Goal: Use online tool/utility: Utilize a website feature to perform a specific function

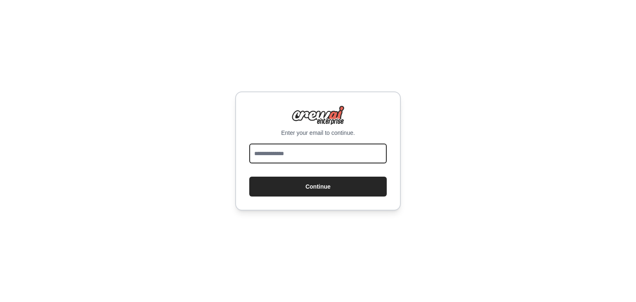
click at [337, 147] on input "email" at bounding box center [318, 154] width 138 height 20
type input "**********"
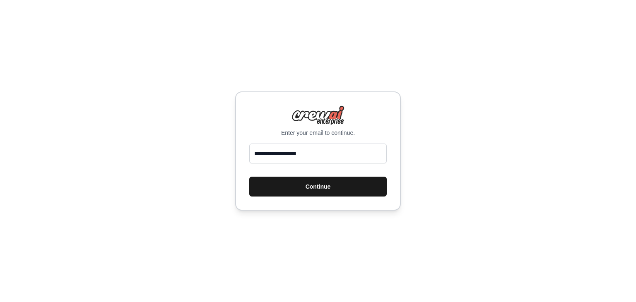
click at [326, 191] on button "Continue" at bounding box center [318, 187] width 138 height 20
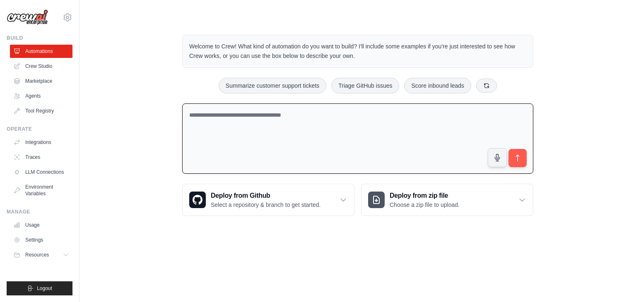
click at [225, 128] on textarea at bounding box center [357, 139] width 351 height 71
click at [53, 60] on link "Crew Studio" at bounding box center [42, 66] width 63 height 13
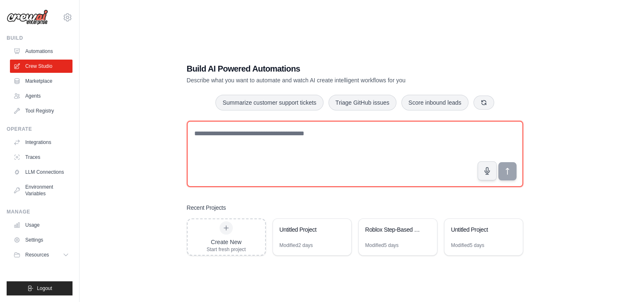
click at [234, 147] on textarea at bounding box center [355, 154] width 336 height 66
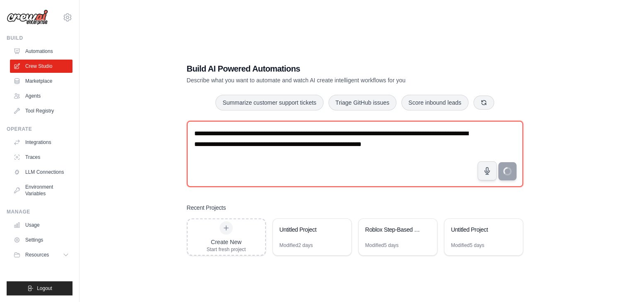
type textarea "**********"
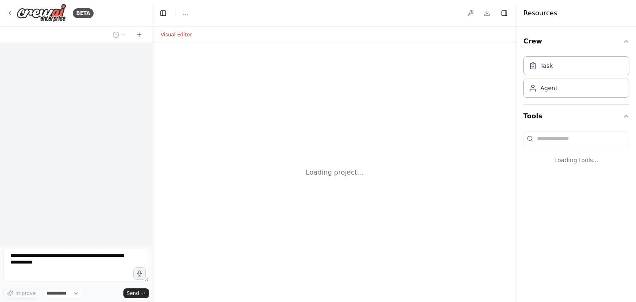
select select "****"
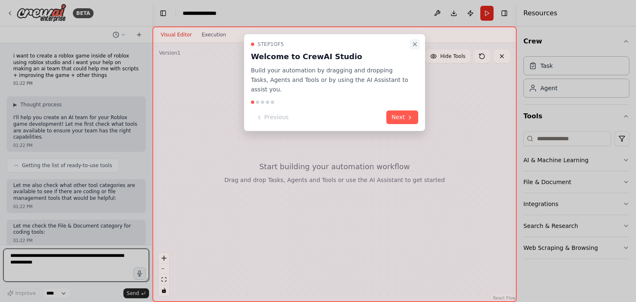
scroll to position [8, 0]
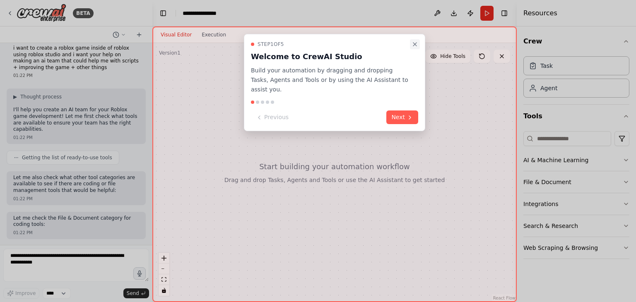
click at [411, 40] on button "Close walkthrough" at bounding box center [415, 44] width 10 height 10
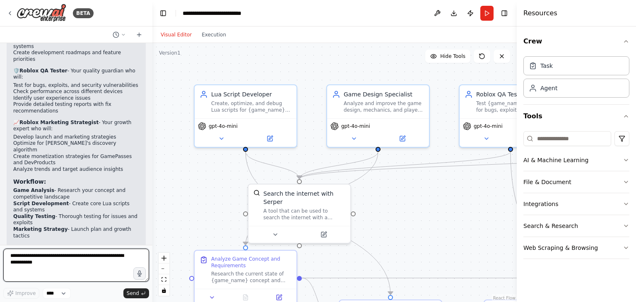
scroll to position [844, 0]
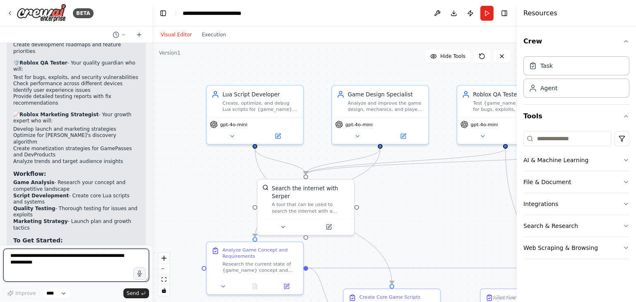
click at [56, 266] on textarea at bounding box center [76, 265] width 146 height 33
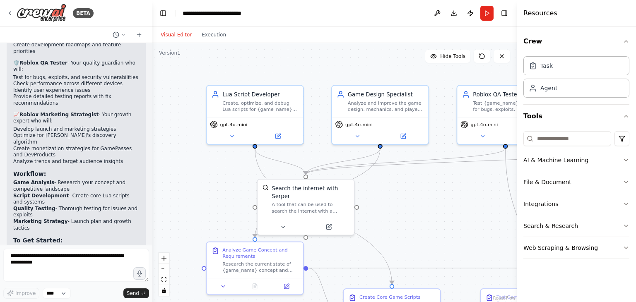
click at [78, 287] on div "Improve **** Send" at bounding box center [76, 274] width 146 height 50
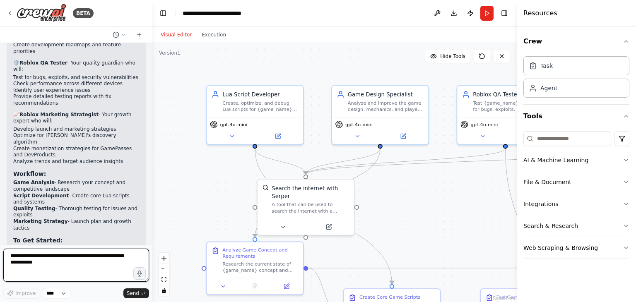
click at [67, 262] on textarea at bounding box center [76, 265] width 146 height 33
paste textarea "**********"
drag, startPoint x: 133, startPoint y: 258, endPoint x: 39, endPoint y: 256, distance: 93.6
click at [39, 256] on textarea "**********" at bounding box center [76, 265] width 146 height 33
click at [69, 258] on textarea "**********" at bounding box center [76, 265] width 146 height 33
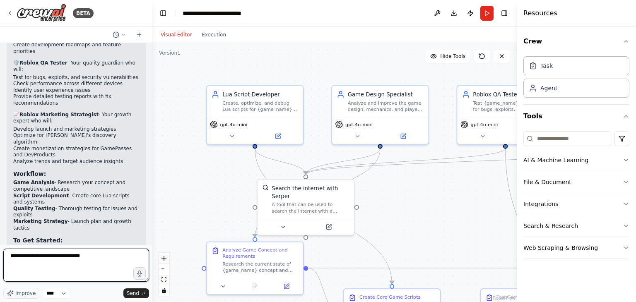
paste textarea "**********"
type textarea "**********"
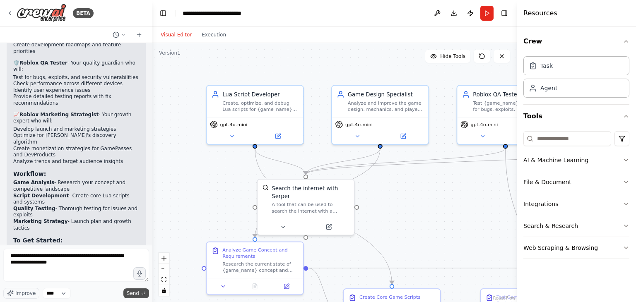
click at [136, 293] on span "Send" at bounding box center [133, 293] width 12 height 7
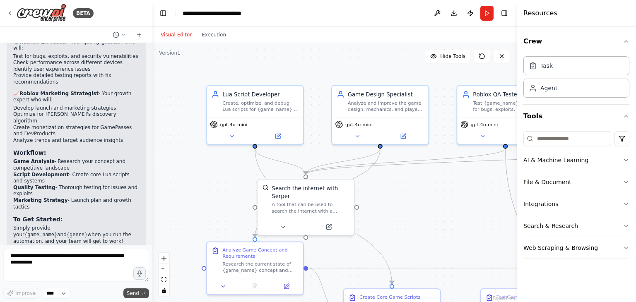
scroll to position [900, 0]
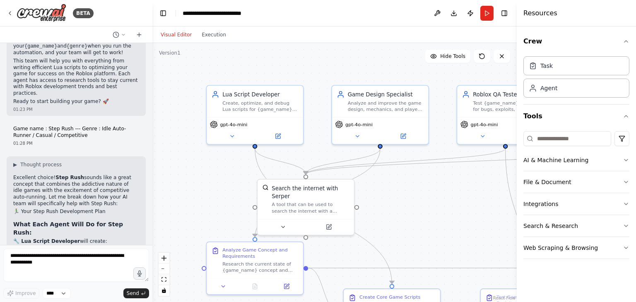
click at [111, 260] on li "Idle progression systems for when players are offline (step multipliers, auto-u…" at bounding box center [76, 266] width 126 height 13
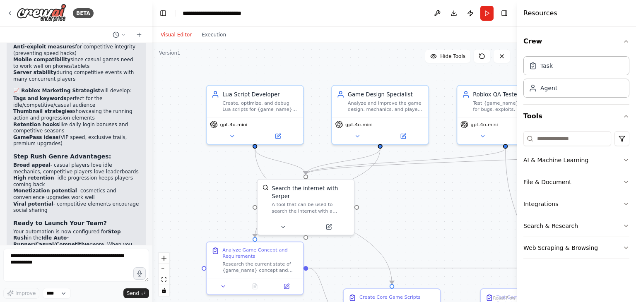
scroll to position [1425, 0]
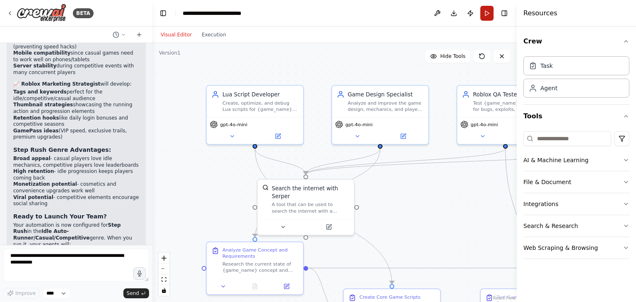
click at [486, 9] on button "Run" at bounding box center [487, 13] width 13 height 15
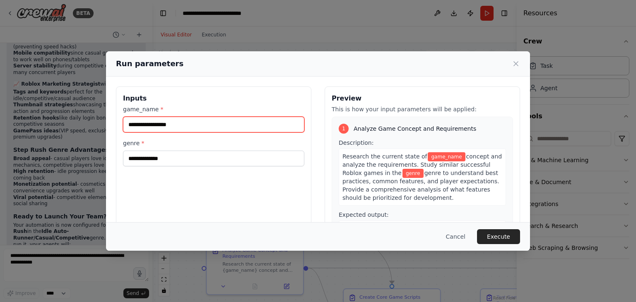
click at [224, 123] on input "game_name *" at bounding box center [213, 125] width 181 height 16
type input "*********"
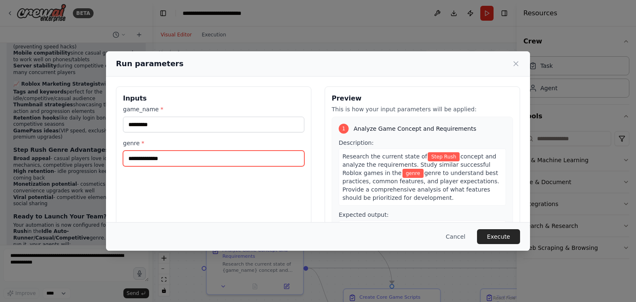
click at [179, 156] on input "genre *" at bounding box center [213, 159] width 181 height 16
paste input "**********"
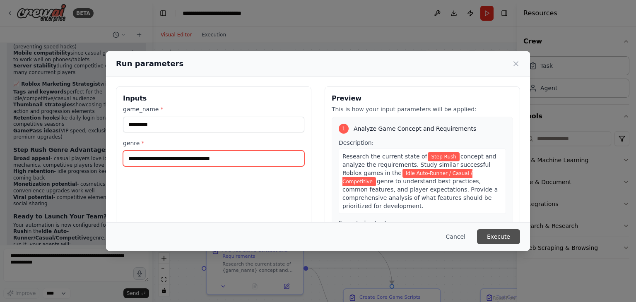
type input "**********"
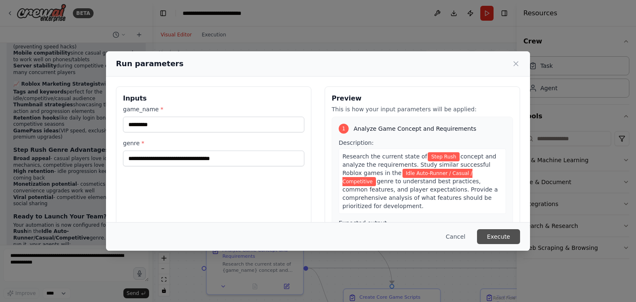
click at [498, 236] on button "Execute" at bounding box center [498, 237] width 43 height 15
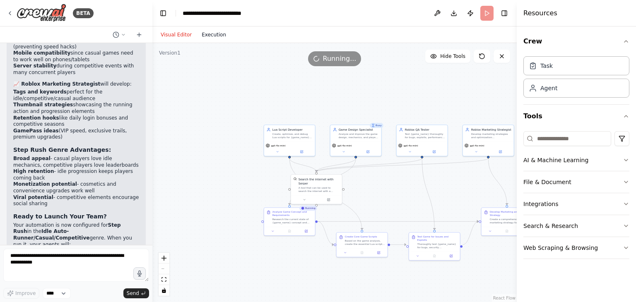
click at [218, 33] on button "Execution" at bounding box center [214, 35] width 34 height 10
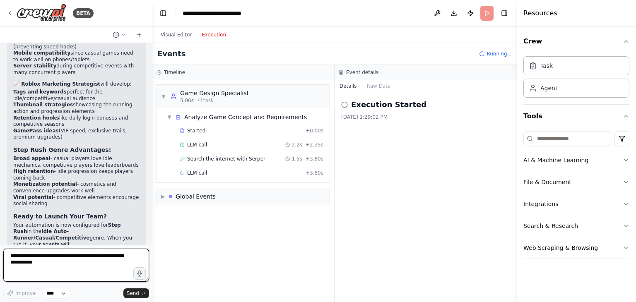
click at [75, 256] on textarea at bounding box center [76, 265] width 146 height 33
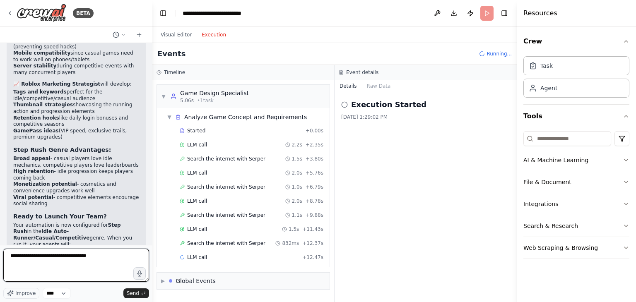
type textarea "**********"
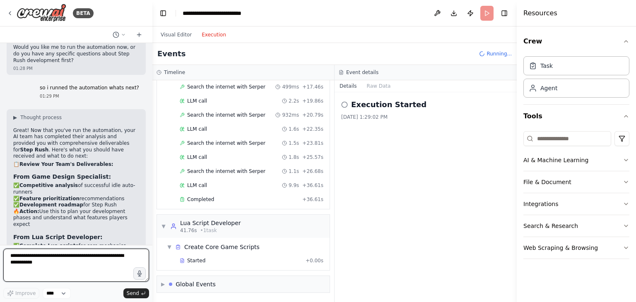
scroll to position [231, 0]
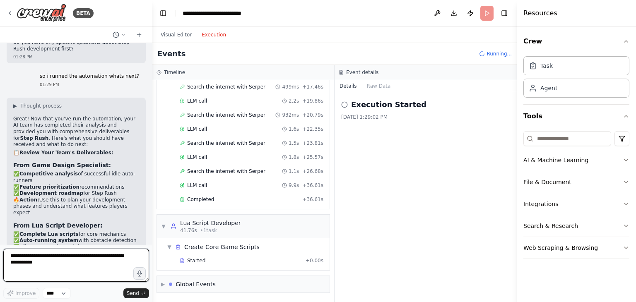
click at [149, 225] on div at bounding box center [150, 151] width 3 height 302
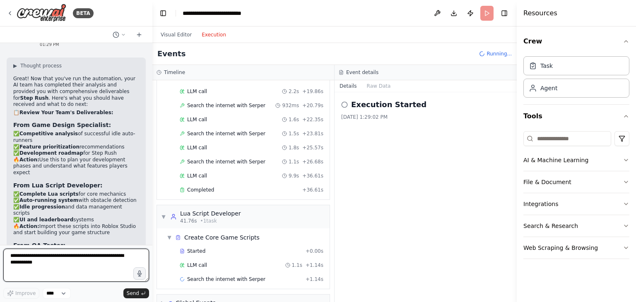
scroll to position [245, 0]
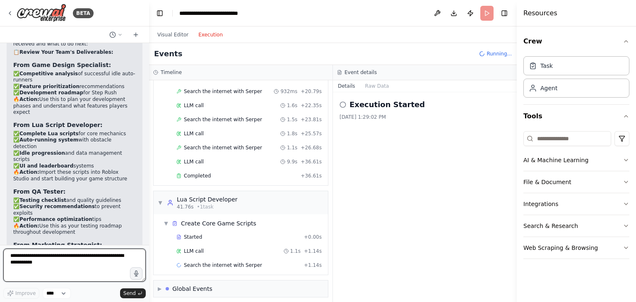
drag, startPoint x: 149, startPoint y: 225, endPoint x: 149, endPoint y: 218, distance: 7.5
click at [149, 218] on div "BETA i want to create a roblox game inside of roblox using roblox studio and i …" at bounding box center [318, 151] width 636 height 302
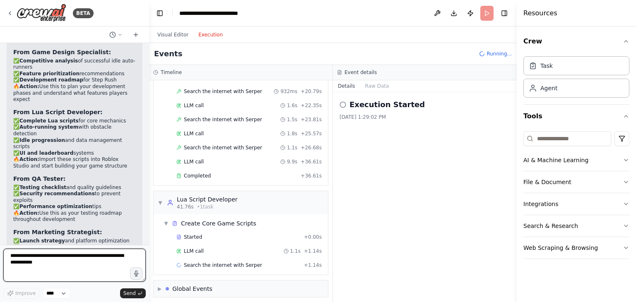
scroll to position [258, 0]
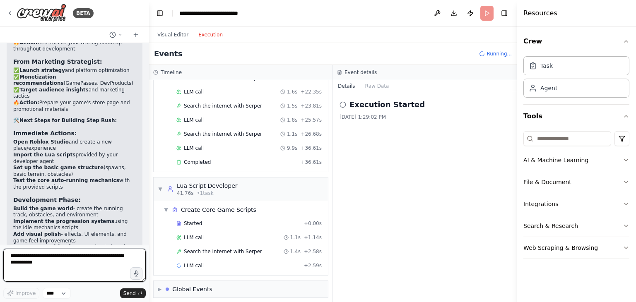
click at [145, 45] on div "BETA i want to create a roblox game inside of roblox using roblox studio and i …" at bounding box center [318, 151] width 636 height 302
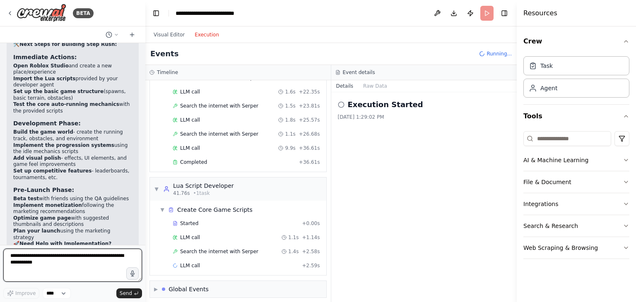
click at [142, 47] on div at bounding box center [143, 151] width 3 height 302
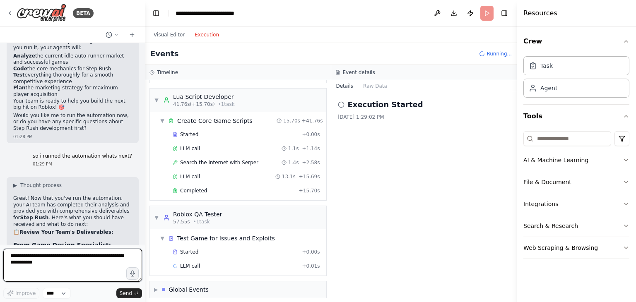
scroll to position [361, 0]
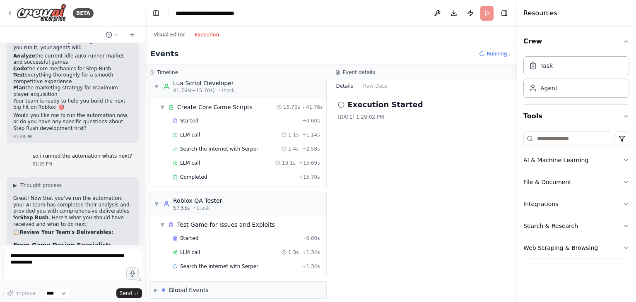
click at [120, 150] on div "so i runned the automation whats next? 01:29 PM" at bounding box center [82, 160] width 113 height 21
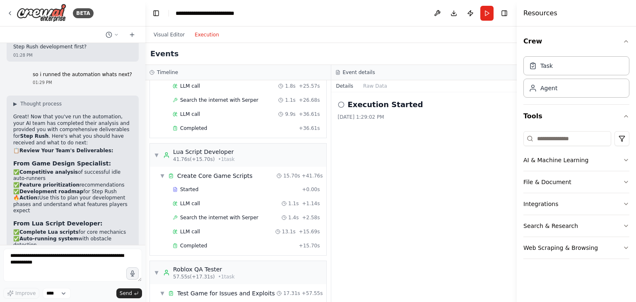
scroll to position [288, 0]
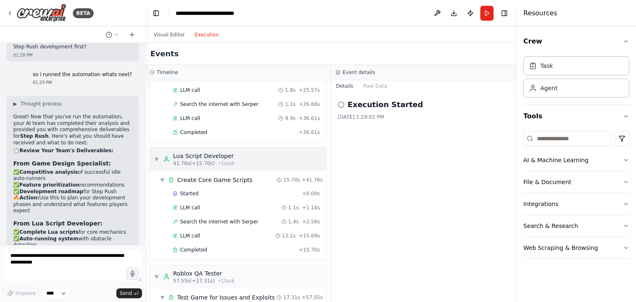
click at [261, 155] on div "▼ Lua Script Developer 41.76s (+15.70s) • 1 task" at bounding box center [238, 159] width 176 height 23
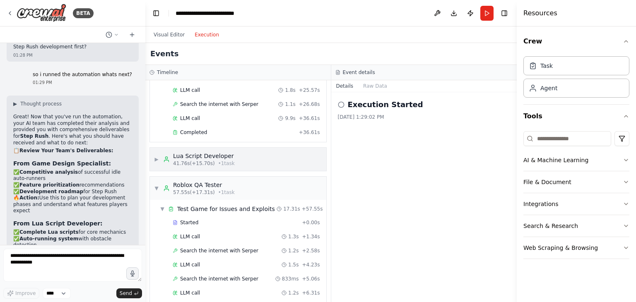
click at [261, 155] on div "▶ Lua Script Developer 41.76s (+15.70s) • 1 task" at bounding box center [238, 159] width 176 height 23
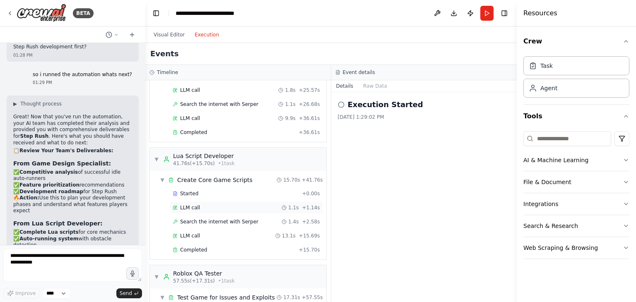
click at [214, 205] on div "LLM call 1.1s + 1.14s" at bounding box center [246, 208] width 147 height 7
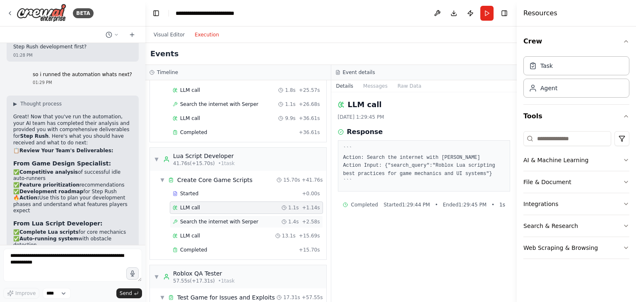
click at [215, 219] on span "Search the internet with Serper" at bounding box center [219, 222] width 78 height 7
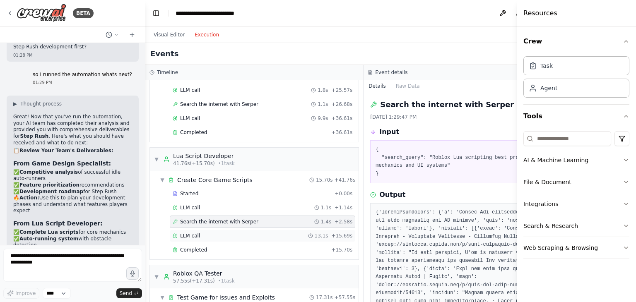
click at [219, 233] on div "LLM call 13.1s + 15.69s" at bounding box center [263, 236] width 180 height 7
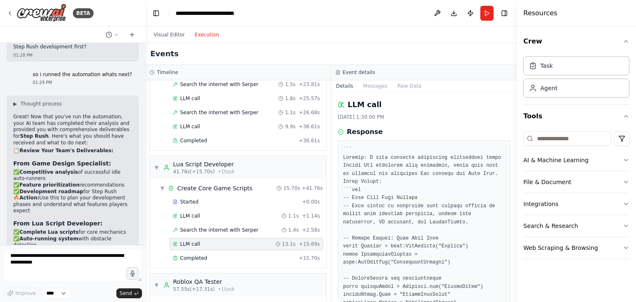
scroll to position [288, 0]
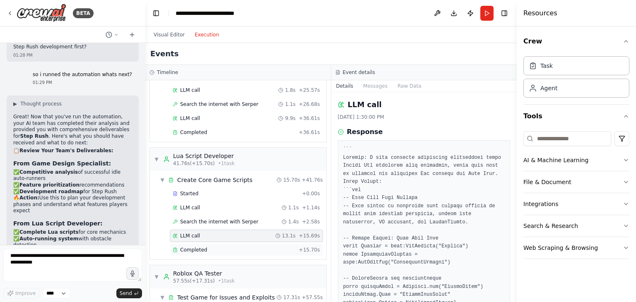
click at [240, 247] on div "Completed" at bounding box center [234, 250] width 123 height 7
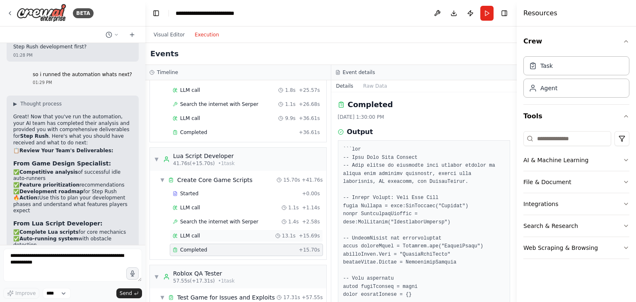
click at [226, 233] on div "LLM call 13.1s + 15.69s" at bounding box center [246, 236] width 147 height 7
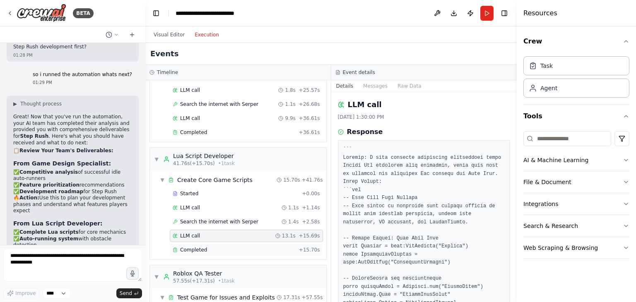
click at [230, 247] on div "Completed" at bounding box center [234, 250] width 123 height 7
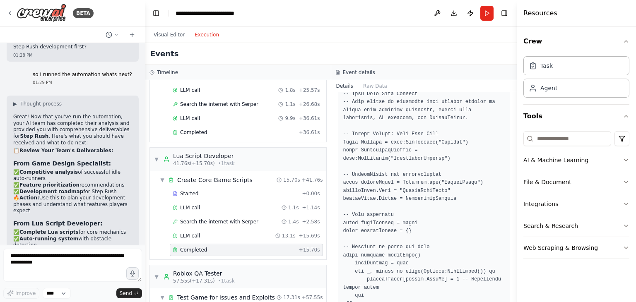
scroll to position [70, 0]
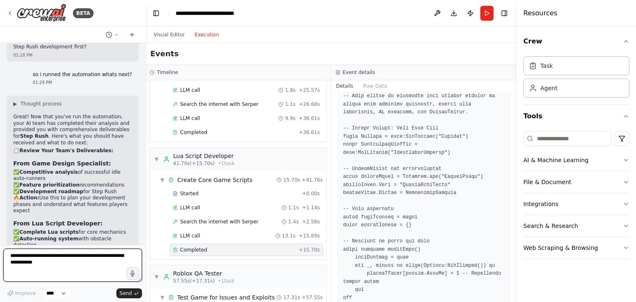
click at [56, 273] on textarea at bounding box center [72, 265] width 139 height 33
type textarea "**********"
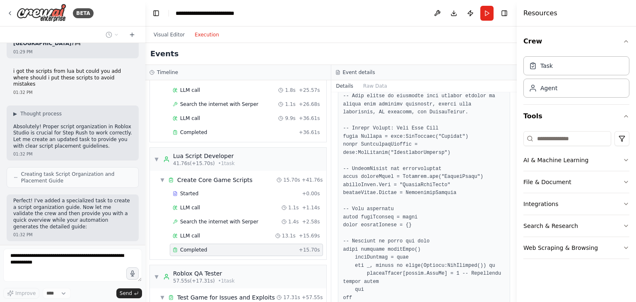
scroll to position [2401, 0]
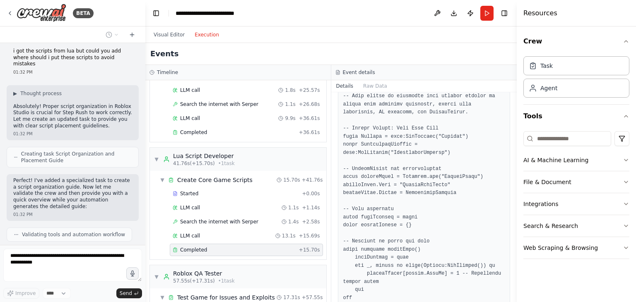
click at [143, 230] on div at bounding box center [143, 151] width 3 height 302
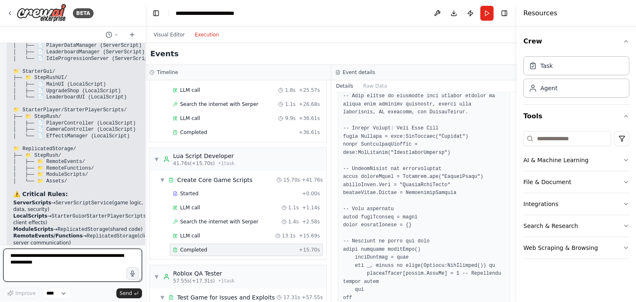
scroll to position [2751, 0]
click at [142, 231] on div at bounding box center [143, 151] width 3 height 302
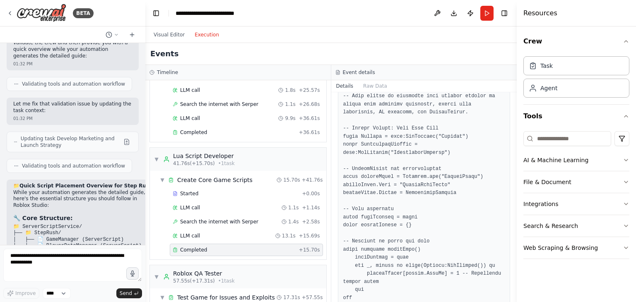
scroll to position [0, 0]
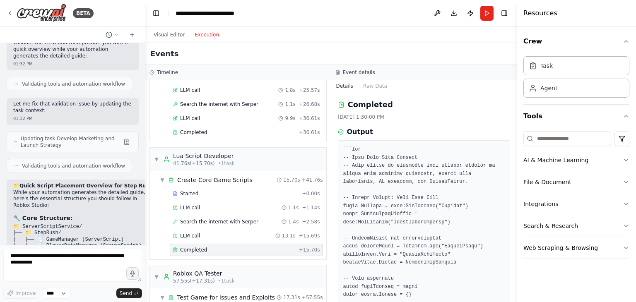
click at [129, 224] on pre "📁 ServerScriptService/ ├── 📁 StepRush/ │ ├── 📄 GameManager (ServerScript) │ ├──…" at bounding box center [84, 305] width 142 height 162
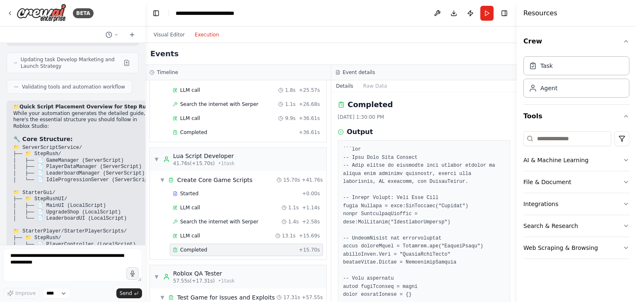
scroll to position [2662, 0]
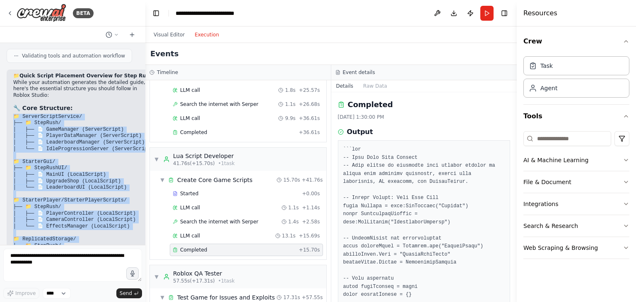
drag, startPoint x: 14, startPoint y: 85, endPoint x: 77, endPoint y: 166, distance: 102.4
click at [77, 166] on pre "📁 ServerScriptService/ ├── 📁 StepRush/ │ ├── 📄 GameManager (ServerScript) │ ├──…" at bounding box center [84, 195] width 142 height 162
copy code "📁 ServerScriptService/ ├── 📁 StepRush/ │ ├── 📄 GameManager (ServerScript) │ ├──…"
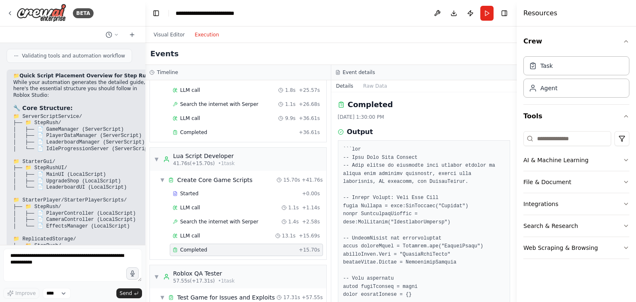
click at [117, 171] on div "📁 Quick Script Placement Overview for Step Rush While your automation generates…" at bounding box center [84, 249] width 142 height 352
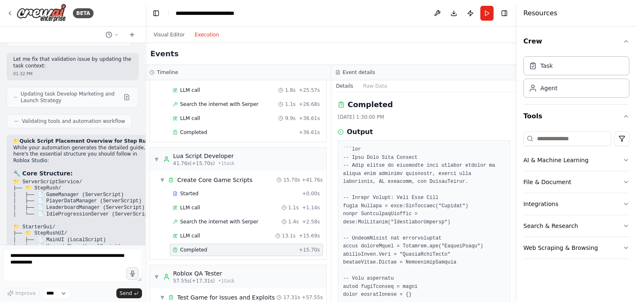
scroll to position [2596, 0]
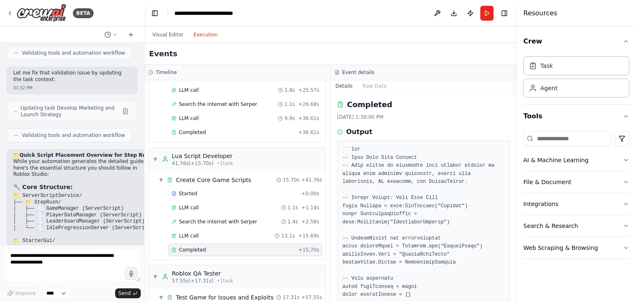
drag, startPoint x: 144, startPoint y: 220, endPoint x: 143, endPoint y: 225, distance: 5.0
click at [143, 225] on div "BETA i want to create a roblox game inside of roblox using roblox studio and i …" at bounding box center [318, 151] width 636 height 302
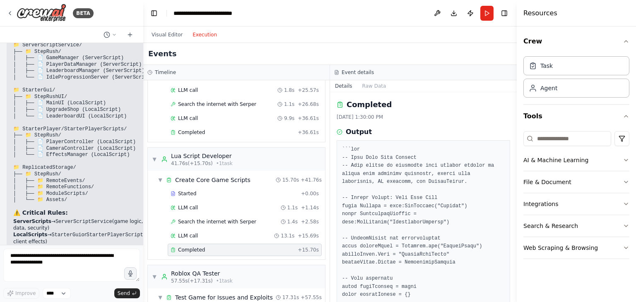
scroll to position [2766, 0]
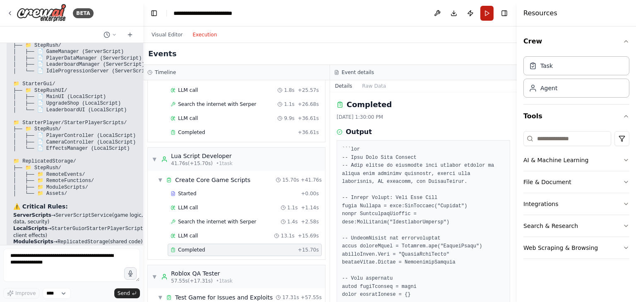
click at [486, 10] on button "Run" at bounding box center [487, 13] width 13 height 15
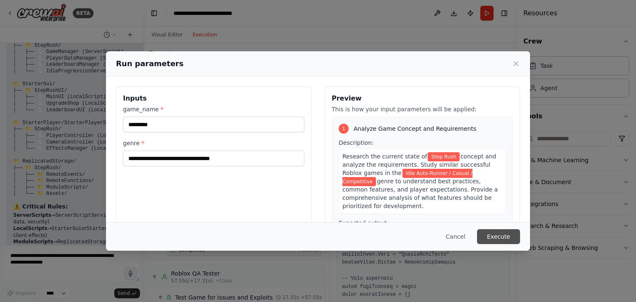
click at [510, 232] on button "Execute" at bounding box center [498, 237] width 43 height 15
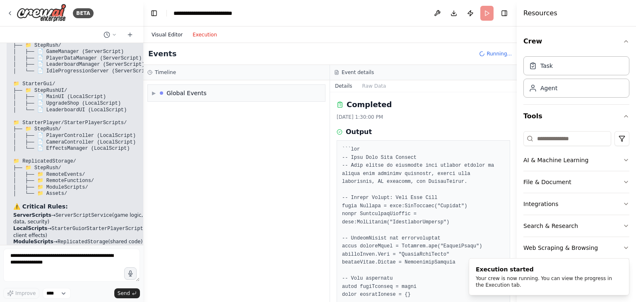
click at [169, 35] on button "Visual Editor" at bounding box center [167, 35] width 41 height 10
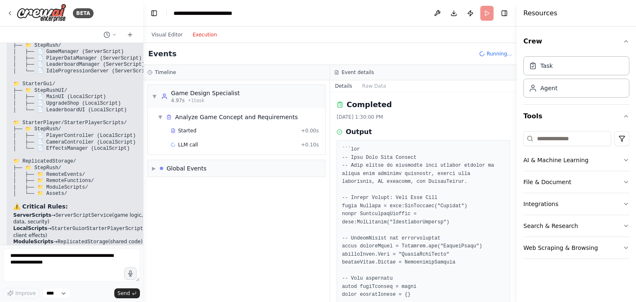
click at [188, 35] on button "Execution" at bounding box center [205, 35] width 34 height 10
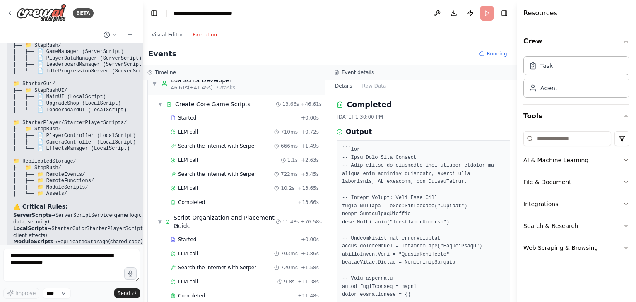
scroll to position [413, 0]
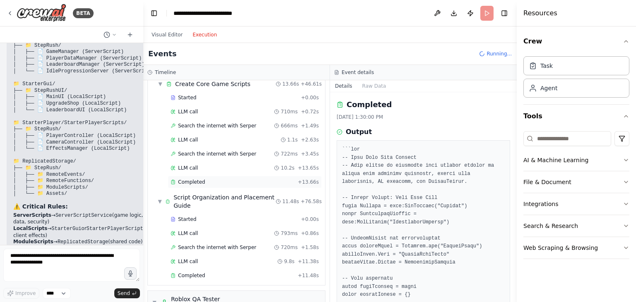
click at [272, 179] on div "Completed" at bounding box center [233, 182] width 124 height 7
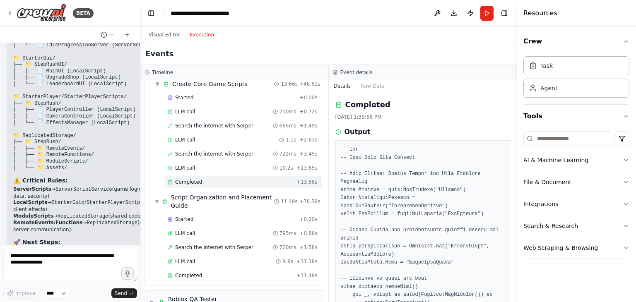
drag, startPoint x: 141, startPoint y: 233, endPoint x: 140, endPoint y: 227, distance: 5.4
click at [140, 227] on div "BETA i want to create a roblox game inside of roblox using roblox studio and i …" at bounding box center [318, 151] width 636 height 302
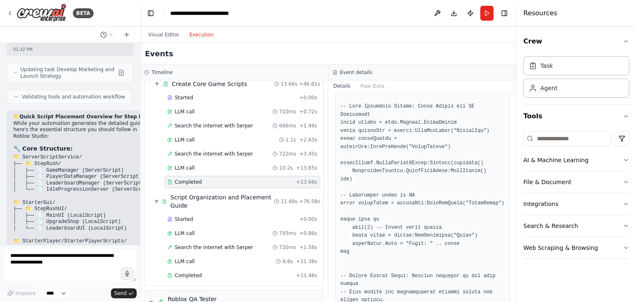
scroll to position [790, 0]
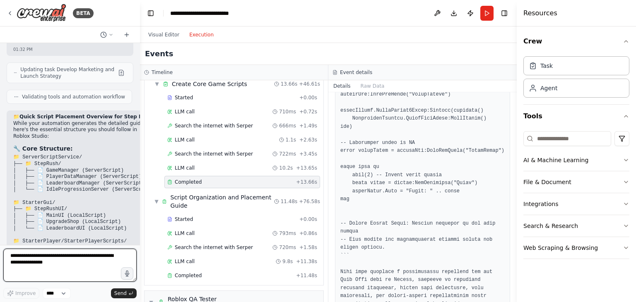
click at [49, 261] on textarea at bounding box center [69, 265] width 133 height 33
type textarea "*"
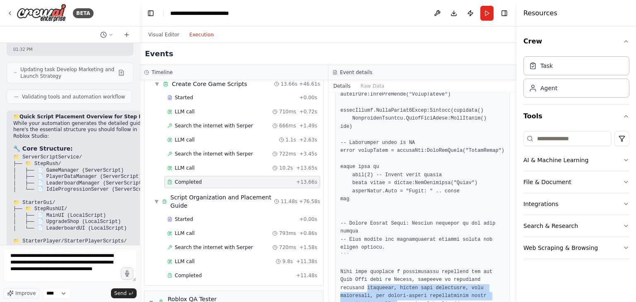
drag, startPoint x: 510, startPoint y: 271, endPoint x: 510, endPoint y: 251, distance: 19.1
click at [510, 251] on div "Completed 8/17/2025, 1:39:56 PM Output" at bounding box center [423, 197] width 188 height 210
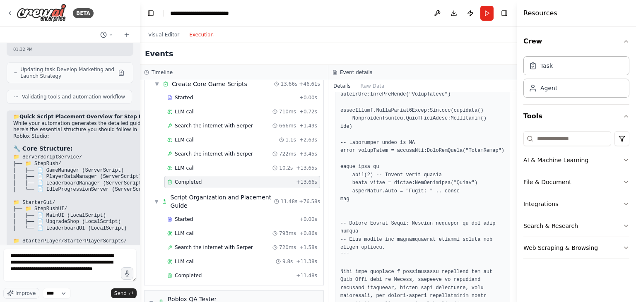
click at [532, 279] on div "Crew Task Agent Tools AI & Machine Learning File & Document Integrations Search…" at bounding box center [576, 165] width 119 height 276
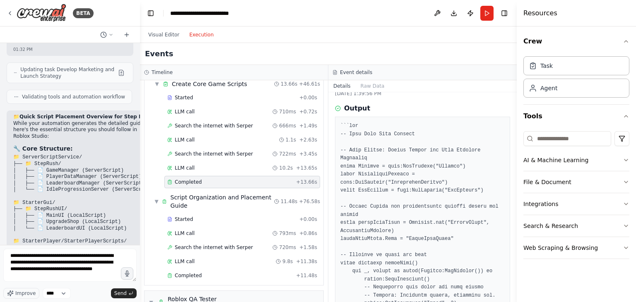
scroll to position [10, 0]
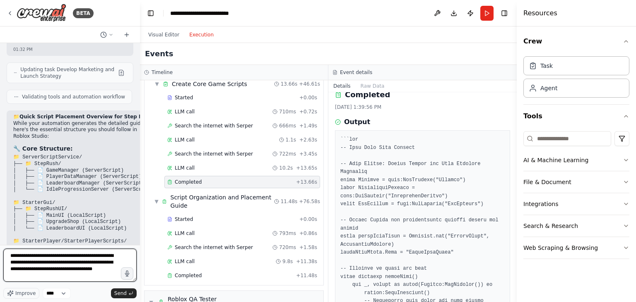
click at [116, 271] on textarea "**********" at bounding box center [69, 265] width 133 height 33
click at [91, 271] on textarea "**********" at bounding box center [69, 265] width 133 height 33
click at [117, 271] on textarea "**********" at bounding box center [69, 265] width 133 height 33
type textarea "**********"
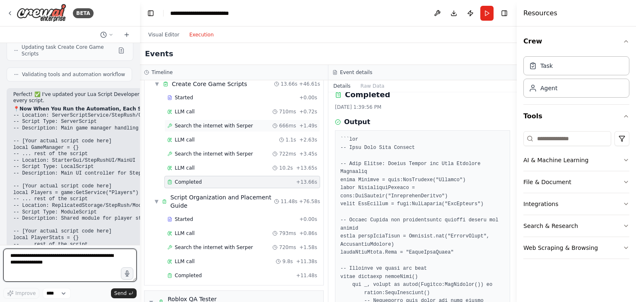
scroll to position [3244, 0]
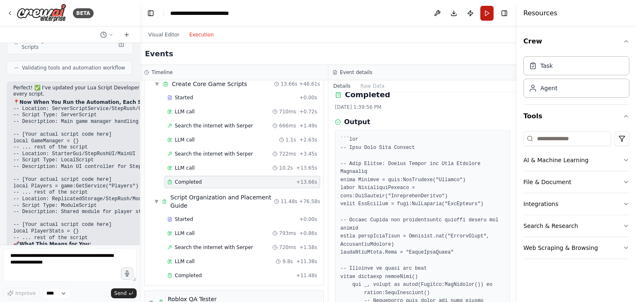
click at [487, 11] on button "Run" at bounding box center [487, 13] width 13 height 15
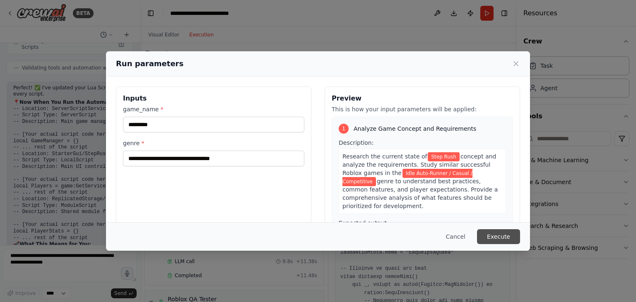
click at [514, 237] on button "Execute" at bounding box center [498, 237] width 43 height 15
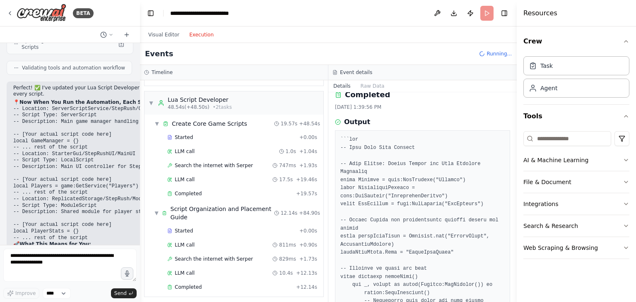
scroll to position [404, 0]
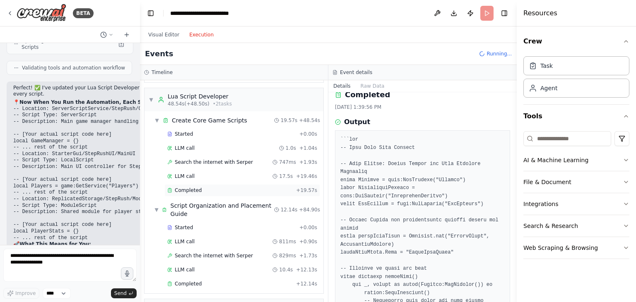
click at [262, 188] on div "Completed" at bounding box center [230, 190] width 126 height 7
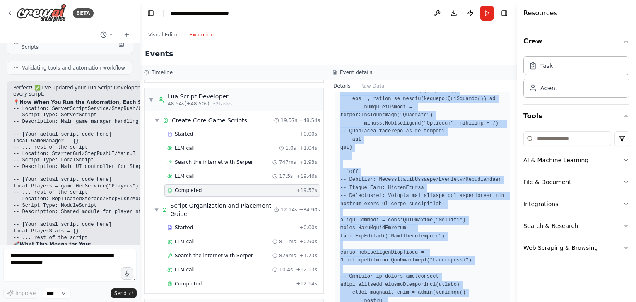
scroll to position [613, 0]
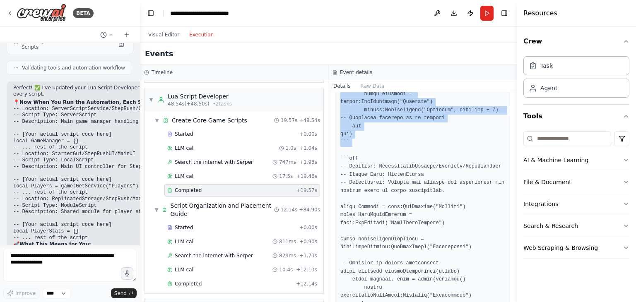
drag, startPoint x: 340, startPoint y: 203, endPoint x: 396, endPoint y: 142, distance: 83.3
copy pre "local Players = game:GetService("Players") local DataStoreService = game:GetSer…"
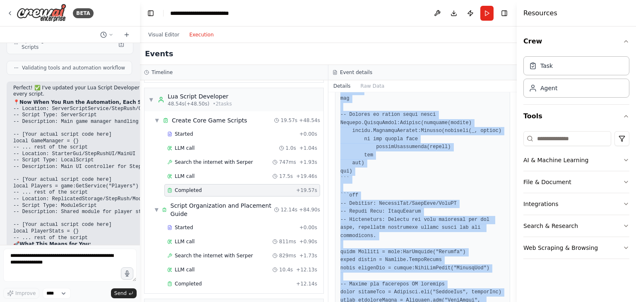
scroll to position [1005, 0]
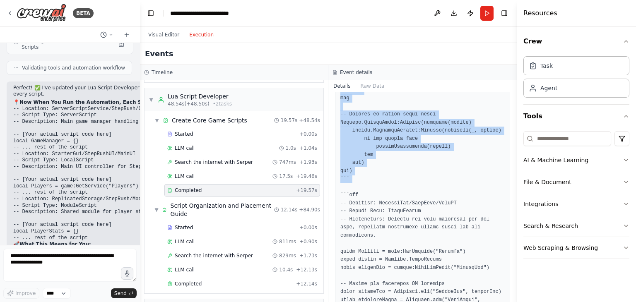
drag, startPoint x: 341, startPoint y: 198, endPoint x: 411, endPoint y: 179, distance: 72.7
copy pre "local Players = game:GetService("Players") local DataStoreService = game:GetSer…"
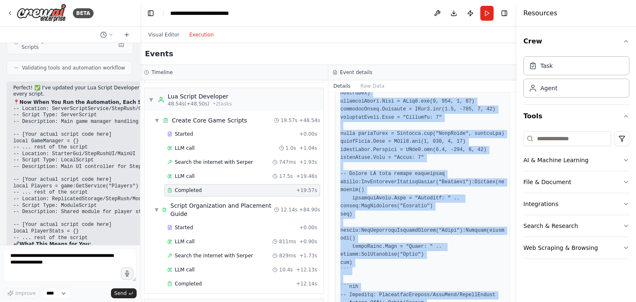
scroll to position [1236, 0]
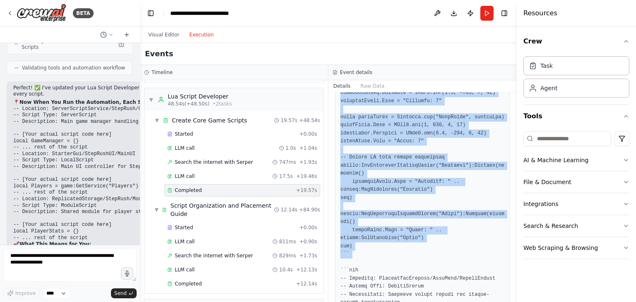
drag, startPoint x: 341, startPoint y: 234, endPoint x: 411, endPoint y: 242, distance: 70.9
copy pre "local Players = game:GetService("Players") local player = Players.LocalPlayer l…"
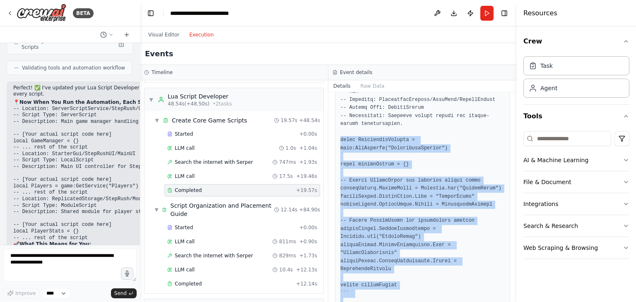
scroll to position [1445, 0]
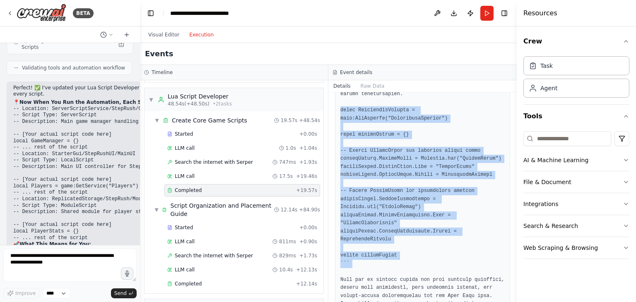
drag, startPoint x: 341, startPoint y: 263, endPoint x: 384, endPoint y: 234, distance: 52.4
copy pre "local ReplicatedStorage = game:GetService("ReplicatedStorage") local remoteEven…"
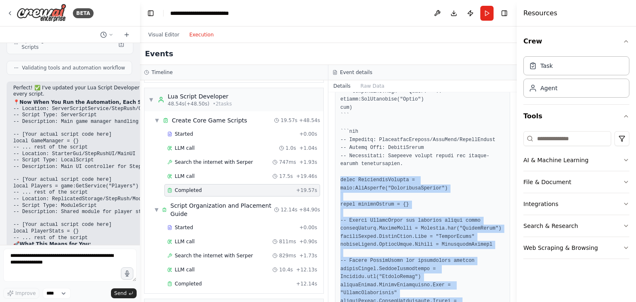
scroll to position [3243, 0]
drag, startPoint x: 514, startPoint y: 269, endPoint x: 516, endPoint y: 280, distance: 11.1
click at [516, 280] on button "Toggle Sidebar" at bounding box center [517, 151] width 7 height 302
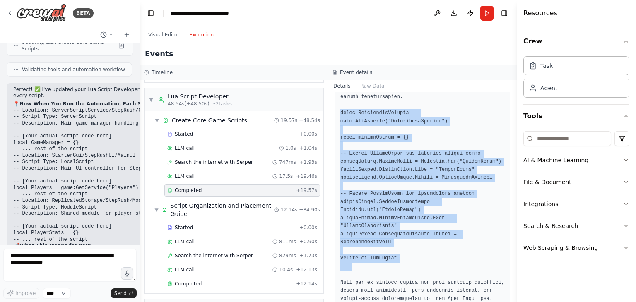
scroll to position [1445, 0]
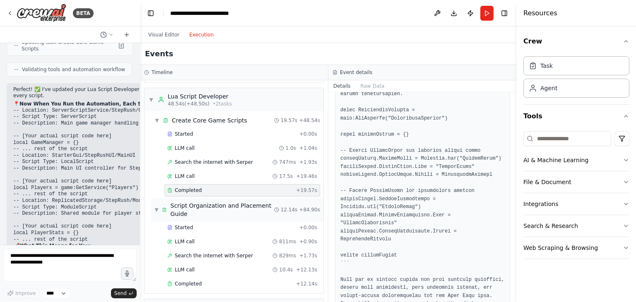
click at [255, 202] on div "Script Organization and Placement Guide" at bounding box center [223, 210] width 104 height 17
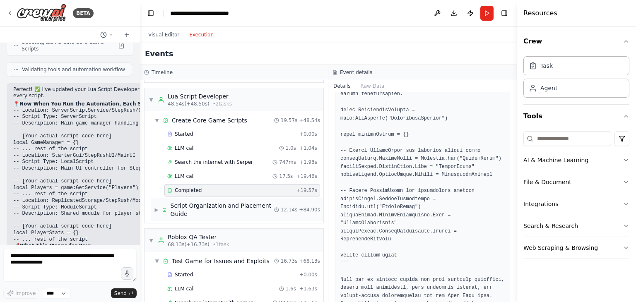
click at [255, 202] on div "Script Organization and Placement Guide" at bounding box center [223, 210] width 104 height 17
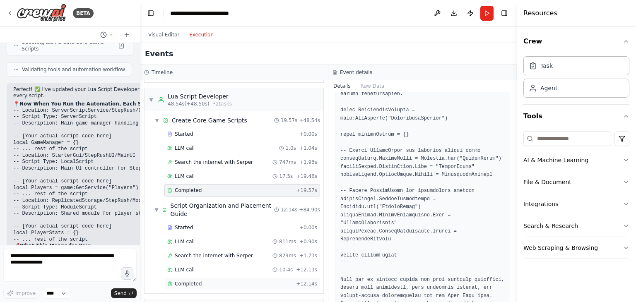
click at [217, 281] on div "Completed" at bounding box center [230, 284] width 126 height 7
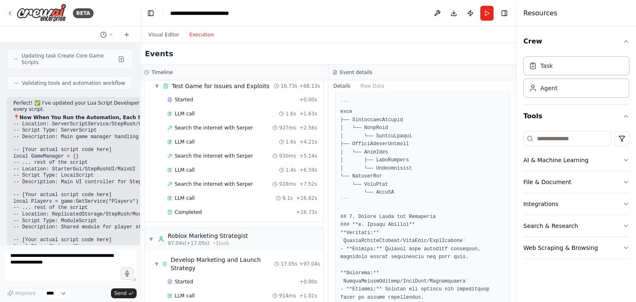
scroll to position [662, 0]
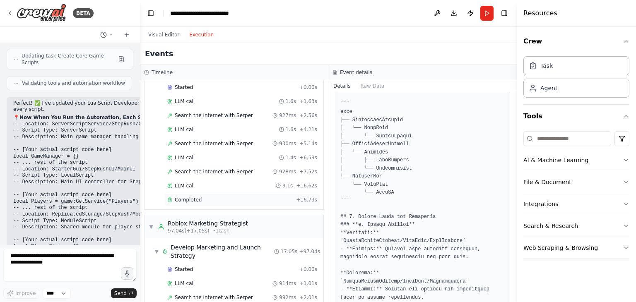
click at [263, 198] on div "Completed + 16.73s" at bounding box center [242, 200] width 156 height 12
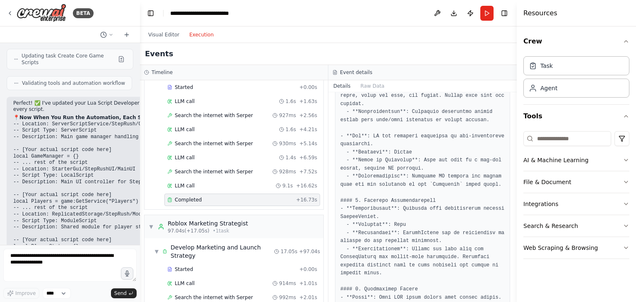
click at [511, 166] on div "BETA i want to create a roblox game inside of roblox using roblox studio and i …" at bounding box center [318, 151] width 636 height 302
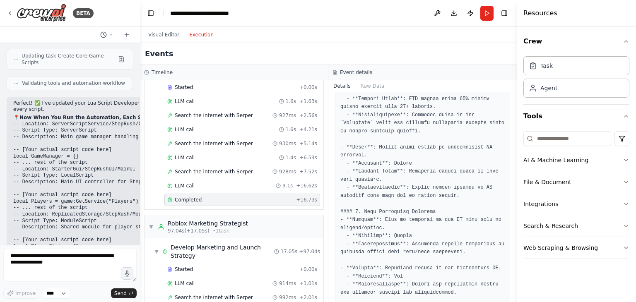
scroll to position [328, 0]
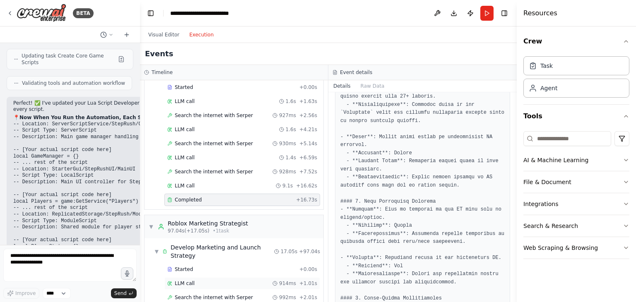
drag, startPoint x: 515, startPoint y: 231, endPoint x: 290, endPoint y: 277, distance: 230.4
click at [290, 277] on div "BETA i want to create a roblox game inside of roblox using roblox studio and i …" at bounding box center [318, 151] width 636 height 302
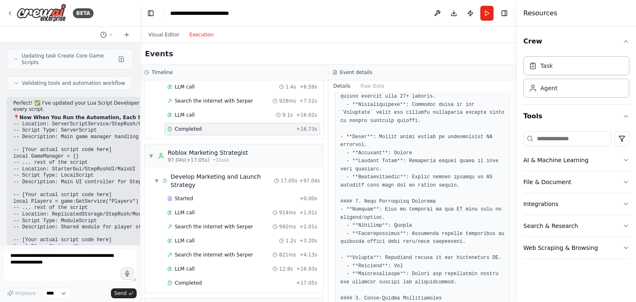
scroll to position [746, 0]
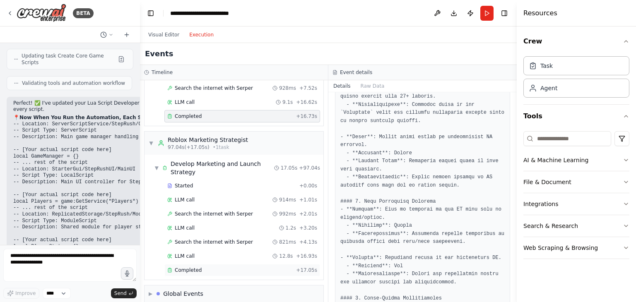
click at [242, 267] on div "Completed" at bounding box center [230, 270] width 126 height 7
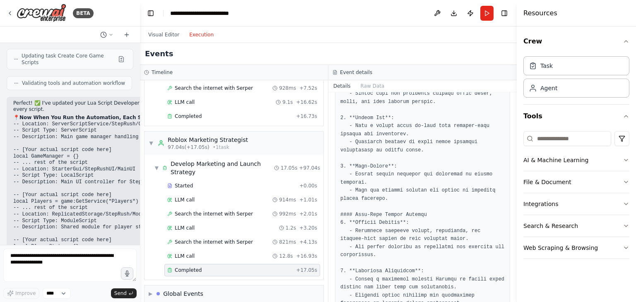
scroll to position [673, 0]
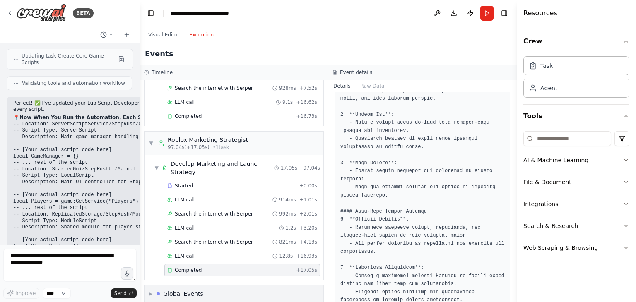
click at [257, 286] on div "▶ Global Events" at bounding box center [234, 294] width 179 height 17
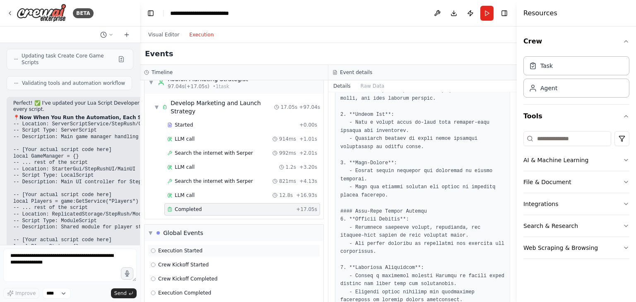
click at [225, 248] on div "Execution Started" at bounding box center [234, 251] width 167 height 7
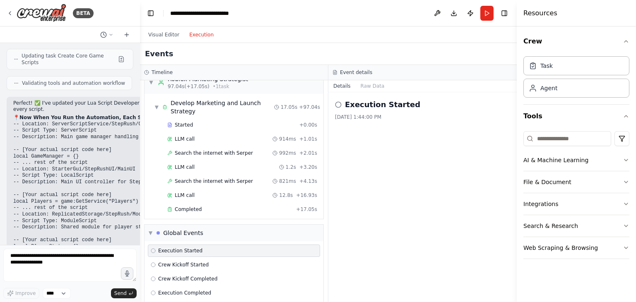
click at [225, 248] on div "Execution Started" at bounding box center [234, 251] width 167 height 7
